Goal: Information Seeking & Learning: Learn about a topic

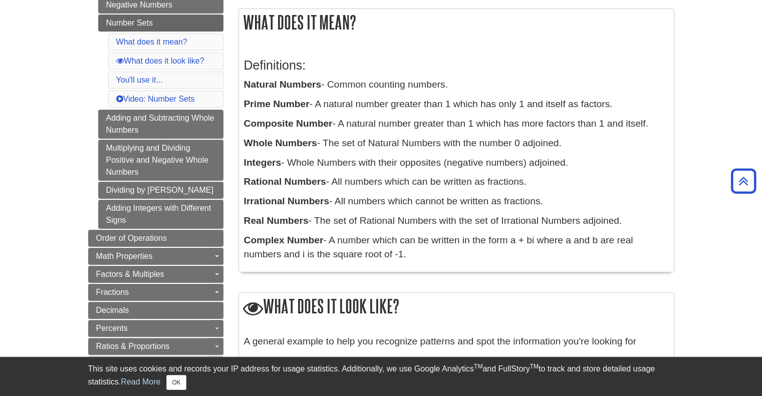
scroll to position [138, 0]
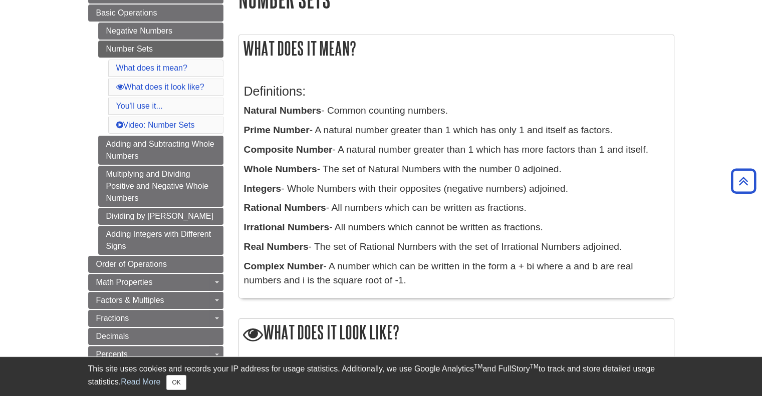
click at [419, 114] on p "Natural Numbers - Common counting numbers." at bounding box center [456, 111] width 425 height 15
click at [317, 174] on p "Whole Numbers - The set of Natural Numbers with the number 0 adjoined." at bounding box center [456, 169] width 425 height 15
click at [357, 264] on p "Complex Number - A number which can be written in the form a + bi where a and b…" at bounding box center [456, 273] width 425 height 29
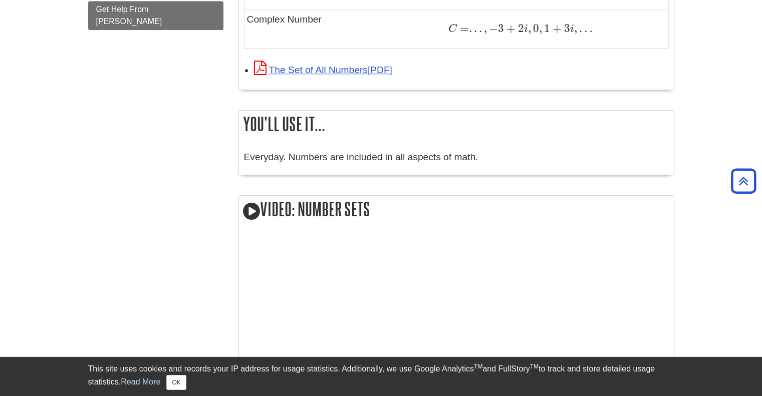
scroll to position [1125, 0]
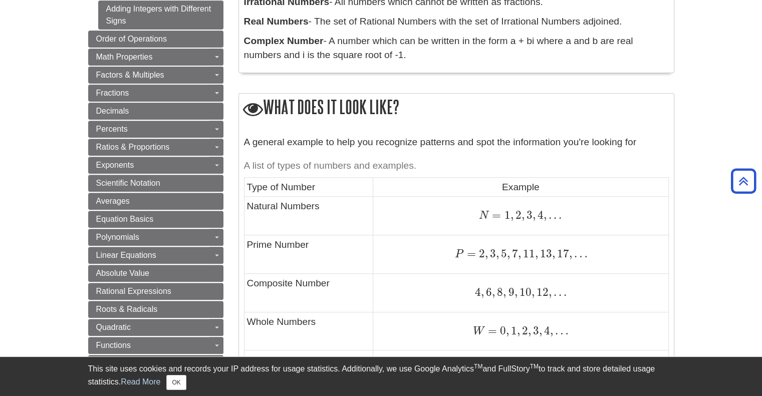
click at [380, 243] on td "P = 2 , 3 , 5 , 7 , 11 , 13 , 17 , … P = 2 , 3 , 5 , 7 , 11 , 13 , 17 , …" at bounding box center [520, 254] width 295 height 39
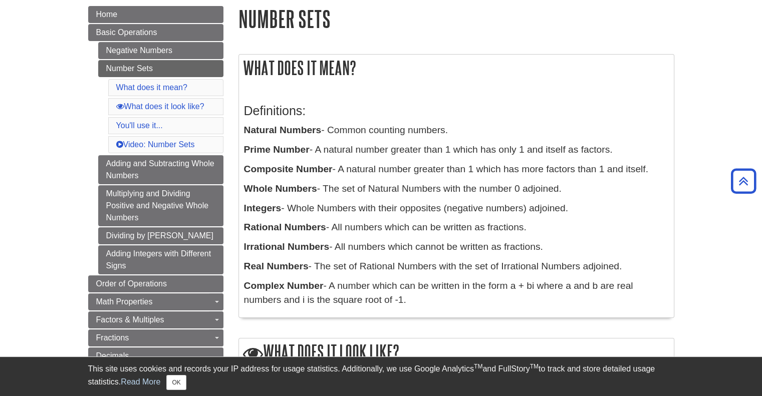
scroll to position [0, 0]
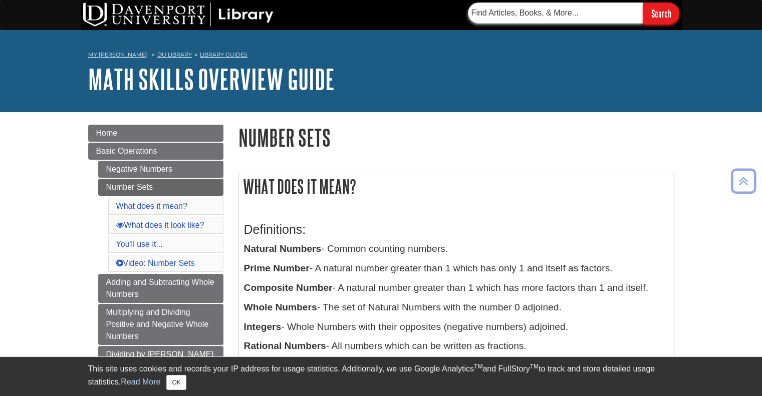
drag, startPoint x: 530, startPoint y: 80, endPoint x: 543, endPoint y: 20, distance: 61.5
click at [505, 90] on h1 "Math Skills Overview Guide" at bounding box center [381, 79] width 586 height 30
click at [407, 218] on div "Definitions: Natural Numbers - Common counting numbers. Prime Number - A natura…" at bounding box center [456, 321] width 425 height 219
click at [352, 258] on div "Definitions: Natural Numbers - Common counting numbers. Prime Number - A natura…" at bounding box center [456, 321] width 425 height 219
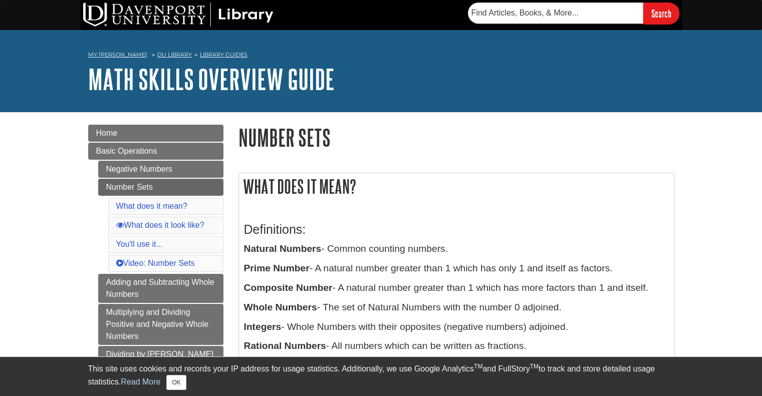
click at [335, 266] on p "Prime Number - A natural number greater than 1 which has only 1 and itself as f…" at bounding box center [456, 268] width 425 height 15
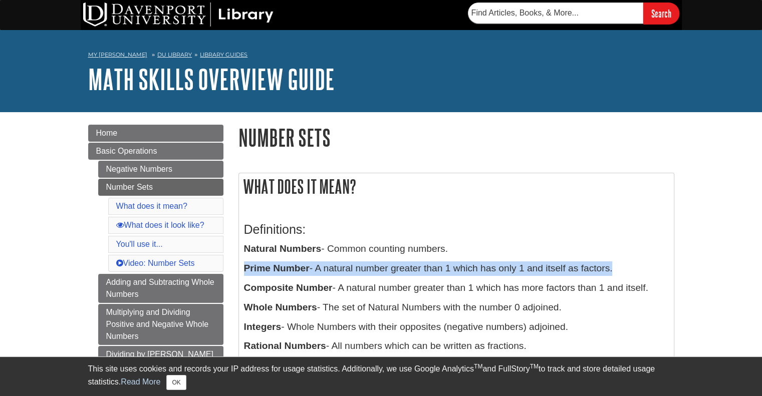
click at [335, 266] on p "Prime Number - A natural number greater than 1 which has only 1 and itself as f…" at bounding box center [456, 268] width 425 height 15
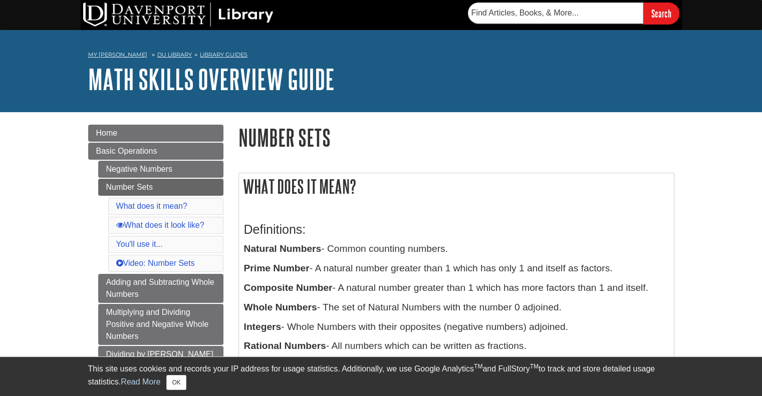
drag, startPoint x: 319, startPoint y: 270, endPoint x: 625, endPoint y: 269, distance: 306.0
click at [625, 269] on p "Prime Number - A natural number greater than 1 which has only 1 and itself as f…" at bounding box center [456, 268] width 425 height 15
copy p "A natural number greater than 1 which has only 1 and itself as factors."
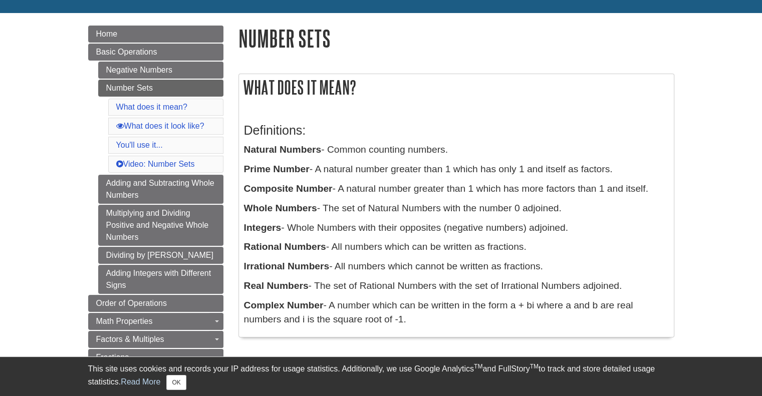
scroll to position [103, 0]
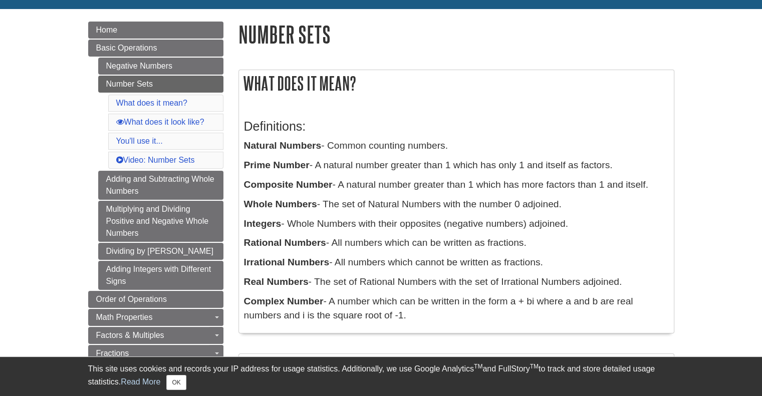
click at [447, 126] on h3 "Definitions:" at bounding box center [456, 126] width 425 height 15
click at [400, 222] on p "Integers - Whole Numbers with their opposites (negative numbers) adjoined." at bounding box center [456, 224] width 425 height 15
click at [393, 184] on p "Composite Number - A natural number greater than 1 which has more factors than …" at bounding box center [456, 185] width 425 height 15
click at [312, 261] on b "Irrational Numbers" at bounding box center [287, 262] width 86 height 11
click at [368, 186] on p "Composite Number - A natural number greater than 1 which has more factors than …" at bounding box center [456, 185] width 425 height 15
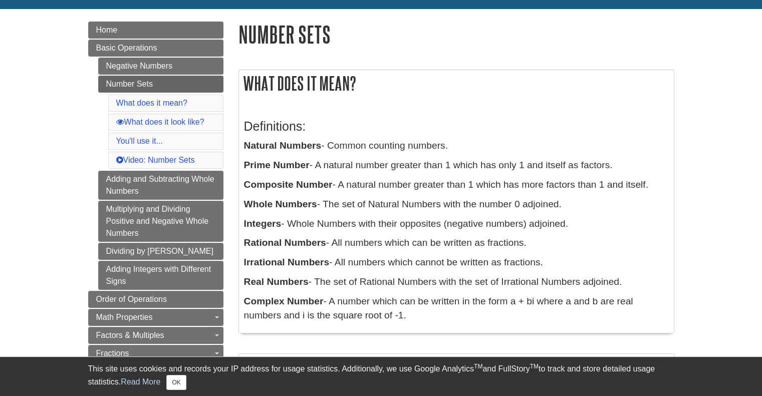
click at [437, 109] on div "Definitions: Natural Numbers - Common counting numbers. Prime Number - A natura…" at bounding box center [456, 218] width 435 height 229
click at [417, 150] on p "Natural Numbers - Common counting numbers." at bounding box center [456, 146] width 425 height 15
